Goal: Task Accomplishment & Management: Use online tool/utility

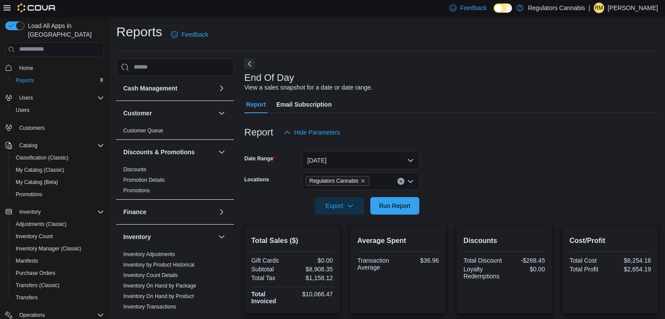
scroll to position [316, 0]
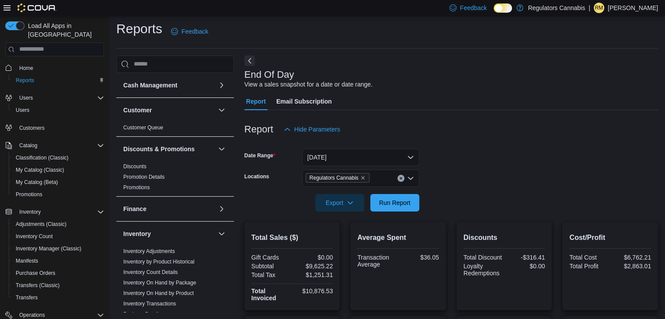
scroll to position [316, 0]
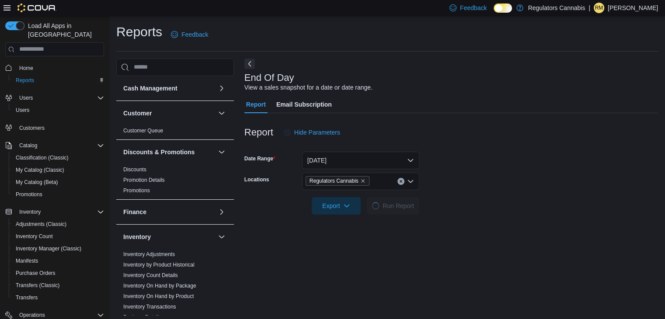
scroll to position [3, 0]
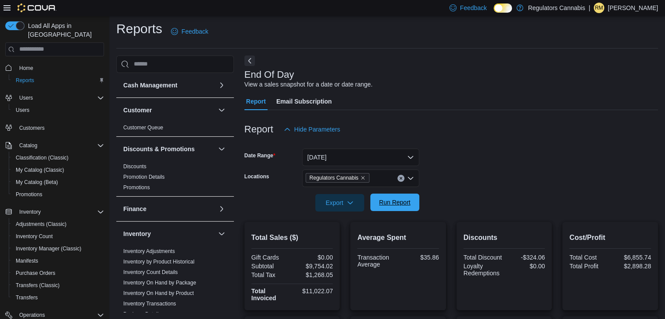
click at [402, 201] on span "Run Report" at bounding box center [394, 202] width 31 height 9
